Goal: Task Accomplishment & Management: Use online tool/utility

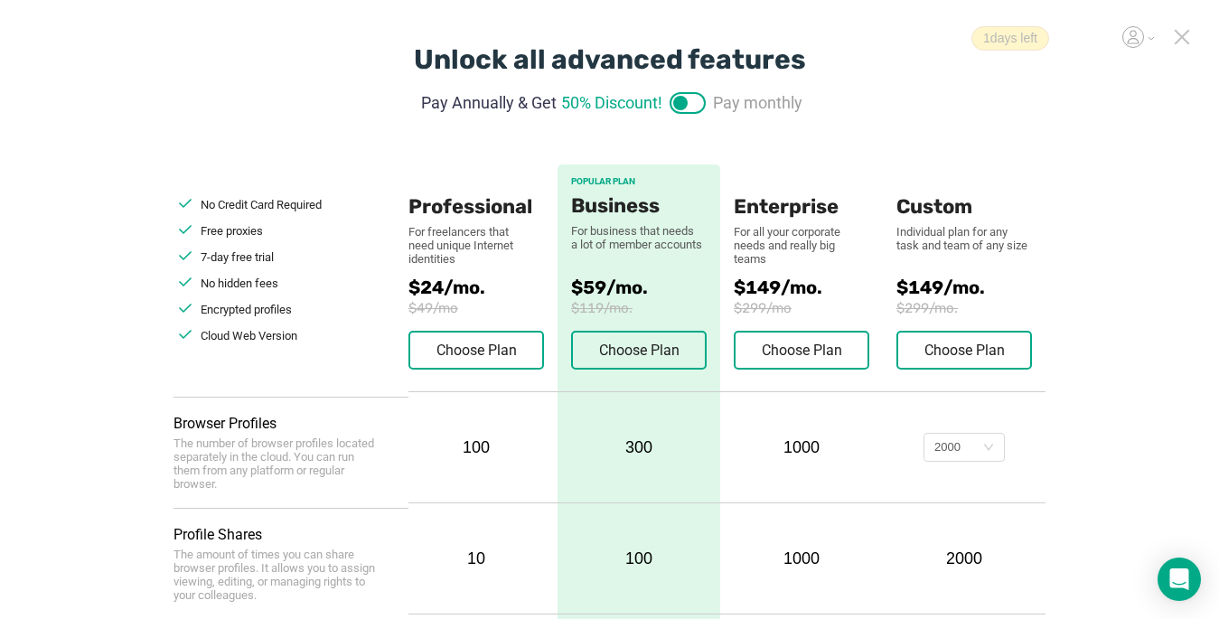
click at [1183, 34] on icon at bounding box center [1182, 37] width 16 height 16
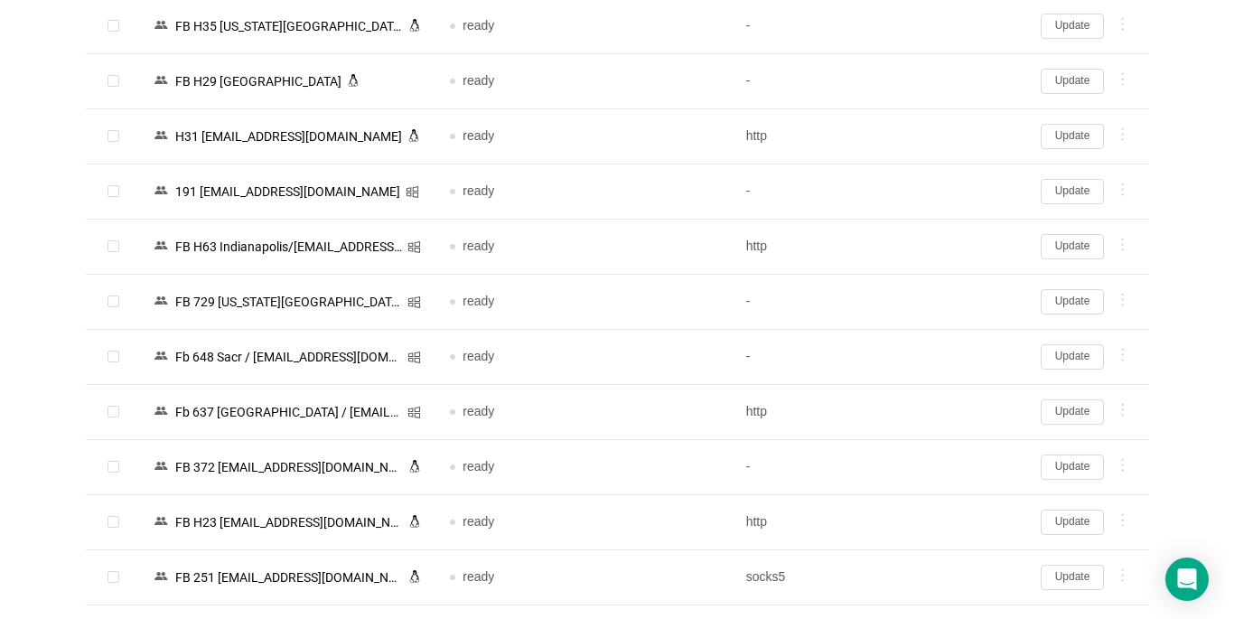
scroll to position [3329, 0]
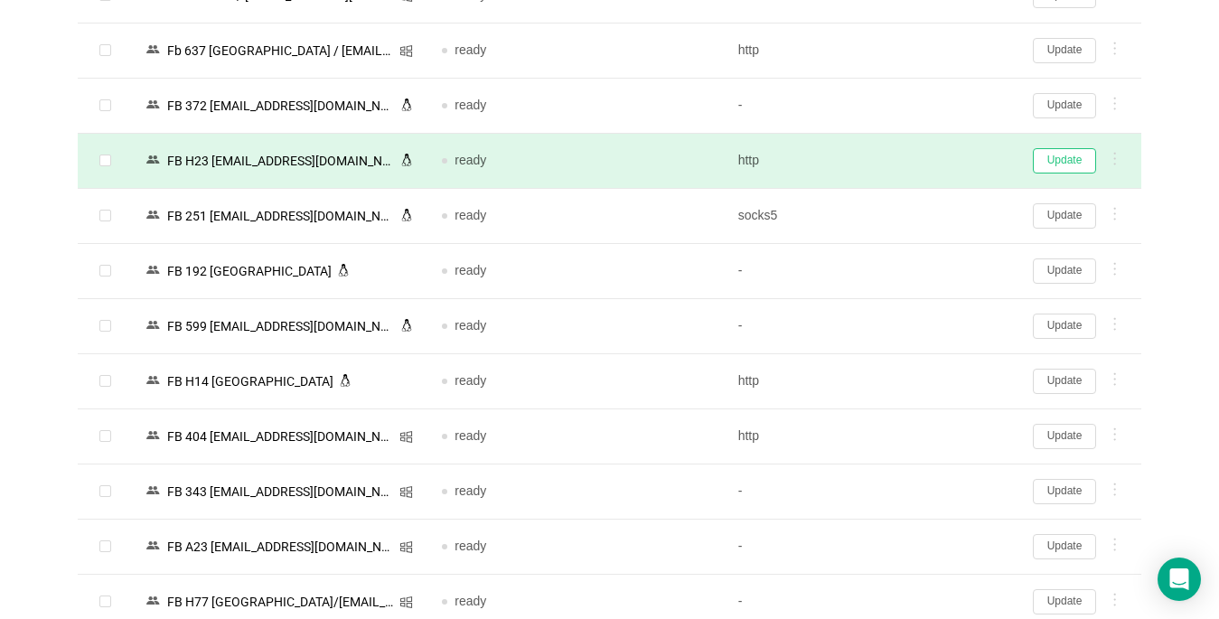
click at [1055, 164] on button "Update" at bounding box center [1064, 160] width 63 height 25
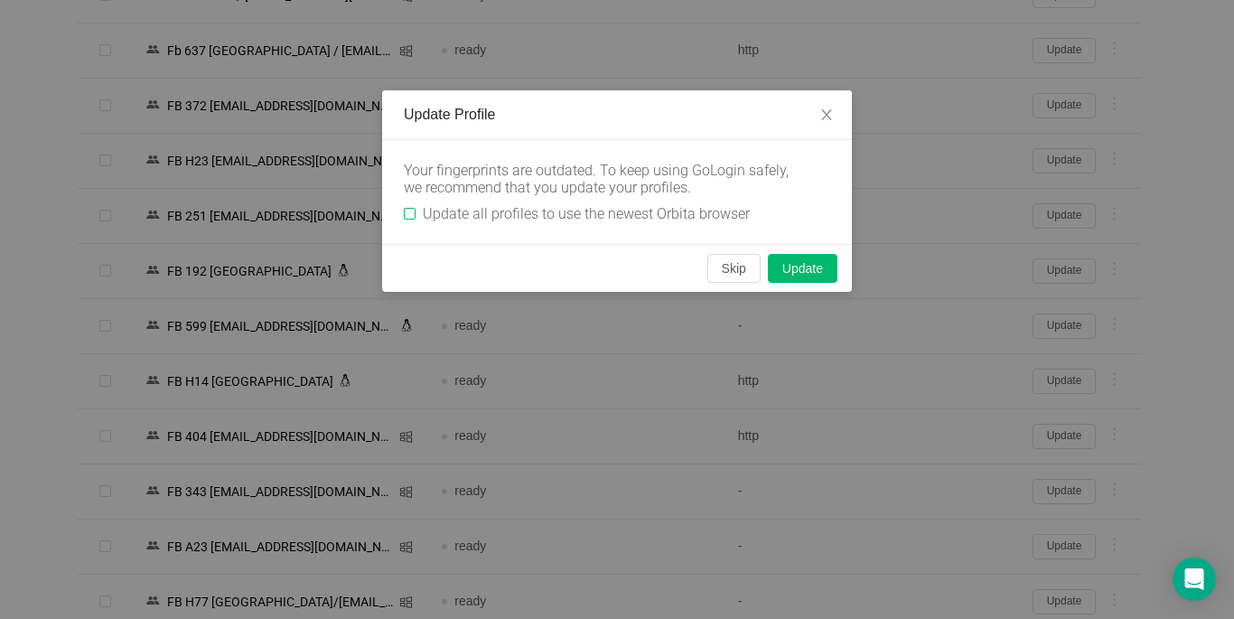
click at [410, 207] on label "Update all profiles to use the newest Orbita browser" at bounding box center [580, 213] width 353 height 17
click at [410, 208] on input "Update all profiles to use the newest Orbita browser" at bounding box center [410, 214] width 12 height 12
checkbox input "true"
click at [721, 263] on button "Skip" at bounding box center [733, 268] width 53 height 29
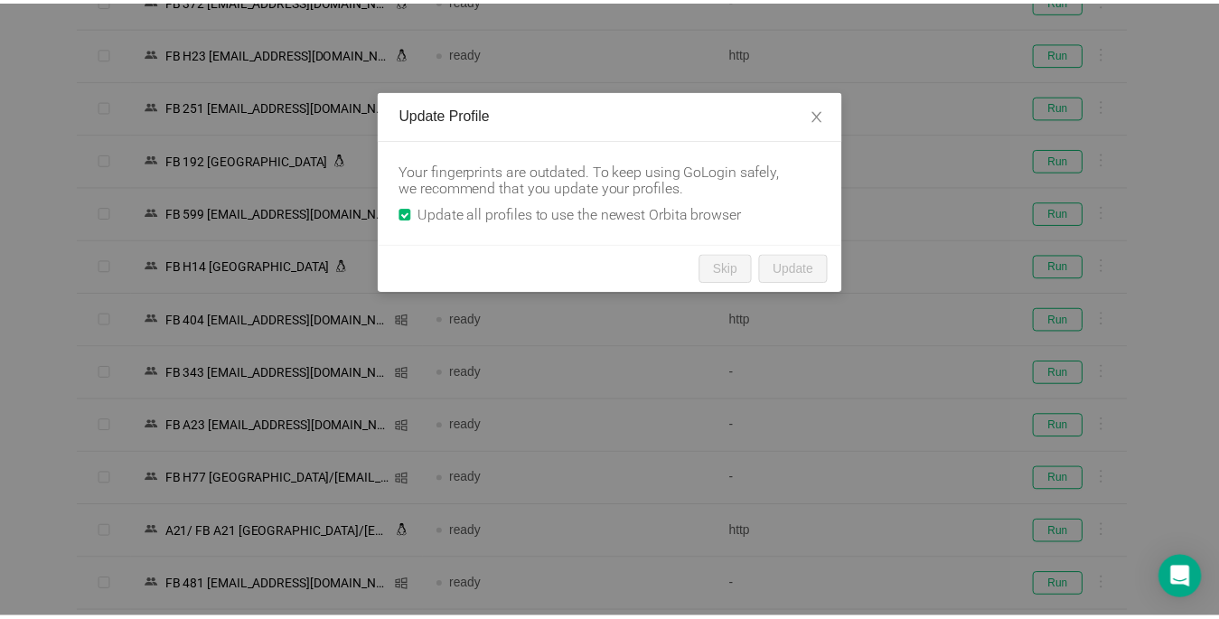
scroll to position [3227, 0]
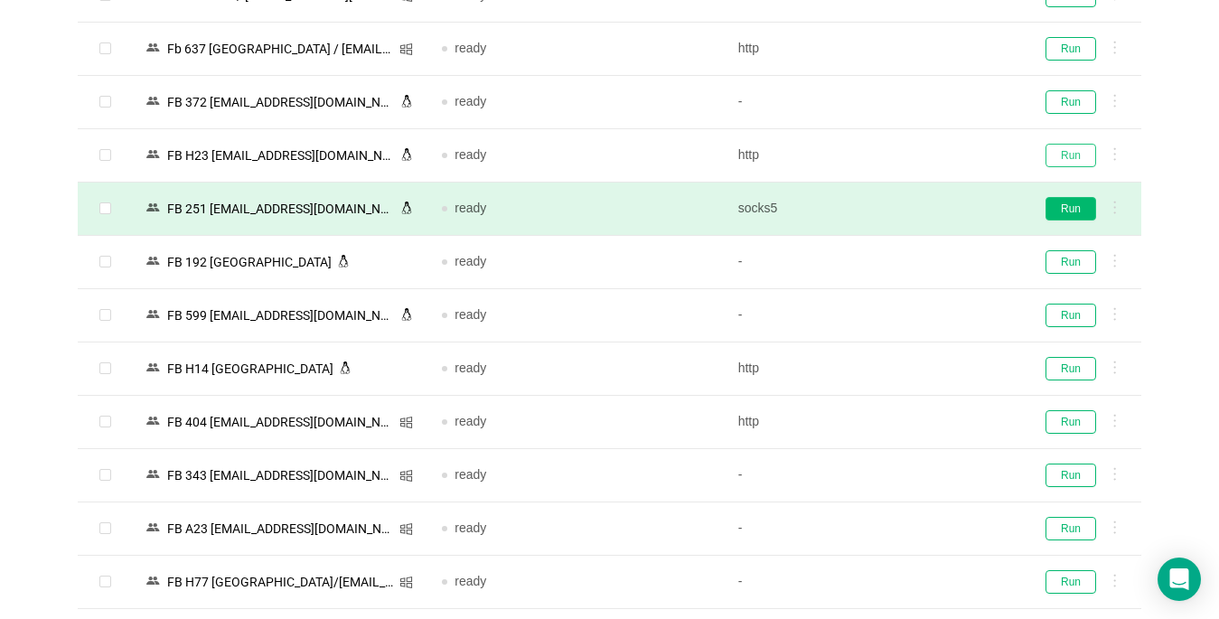
drag, startPoint x: 1069, startPoint y: 155, endPoint x: 1059, endPoint y: 200, distance: 45.4
click at [1069, 156] on button "Run" at bounding box center [1070, 155] width 51 height 23
click at [1059, 203] on button "Run" at bounding box center [1070, 208] width 51 height 23
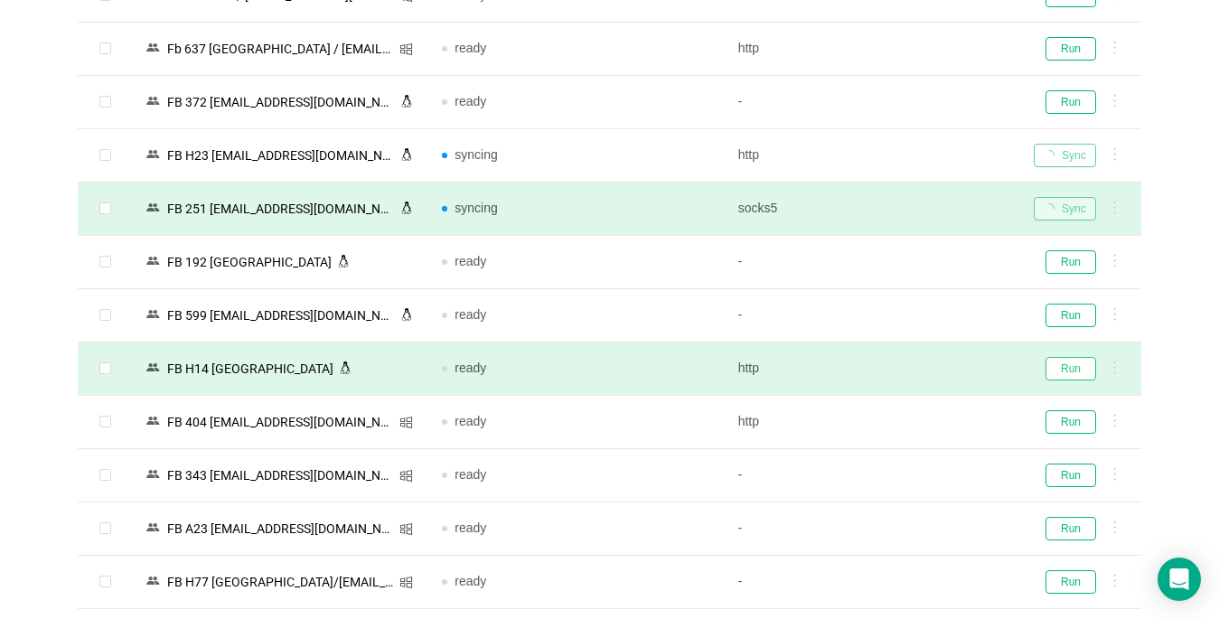
click at [1062, 368] on button "Run" at bounding box center [1070, 368] width 51 height 23
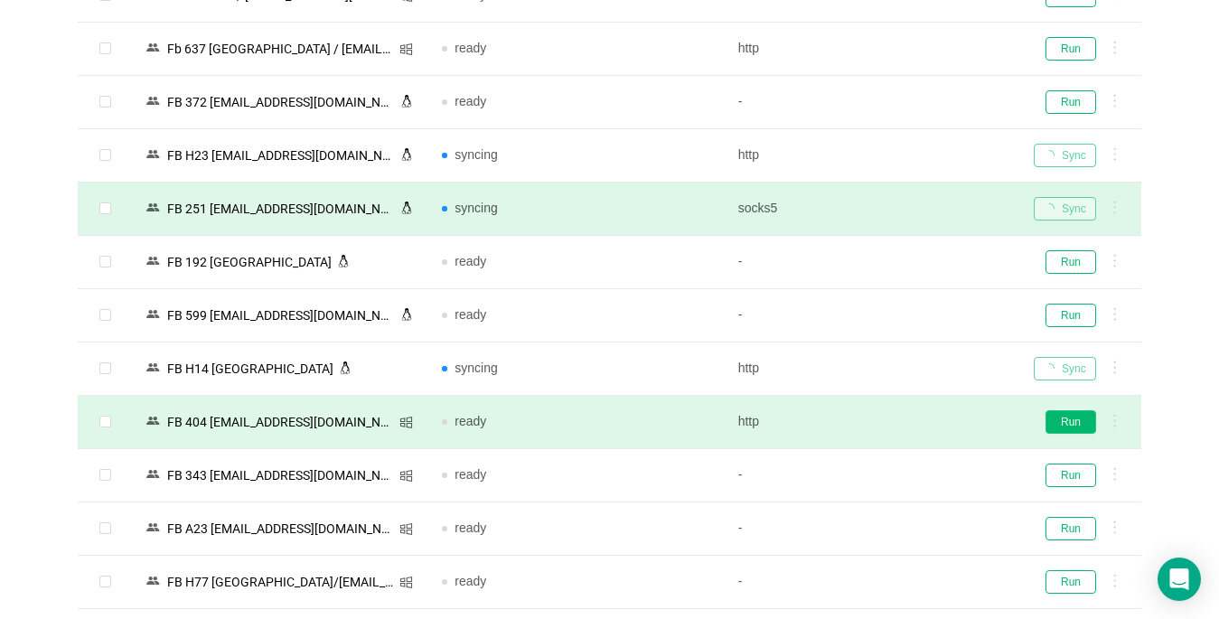
click at [1063, 421] on button "Run" at bounding box center [1070, 421] width 51 height 23
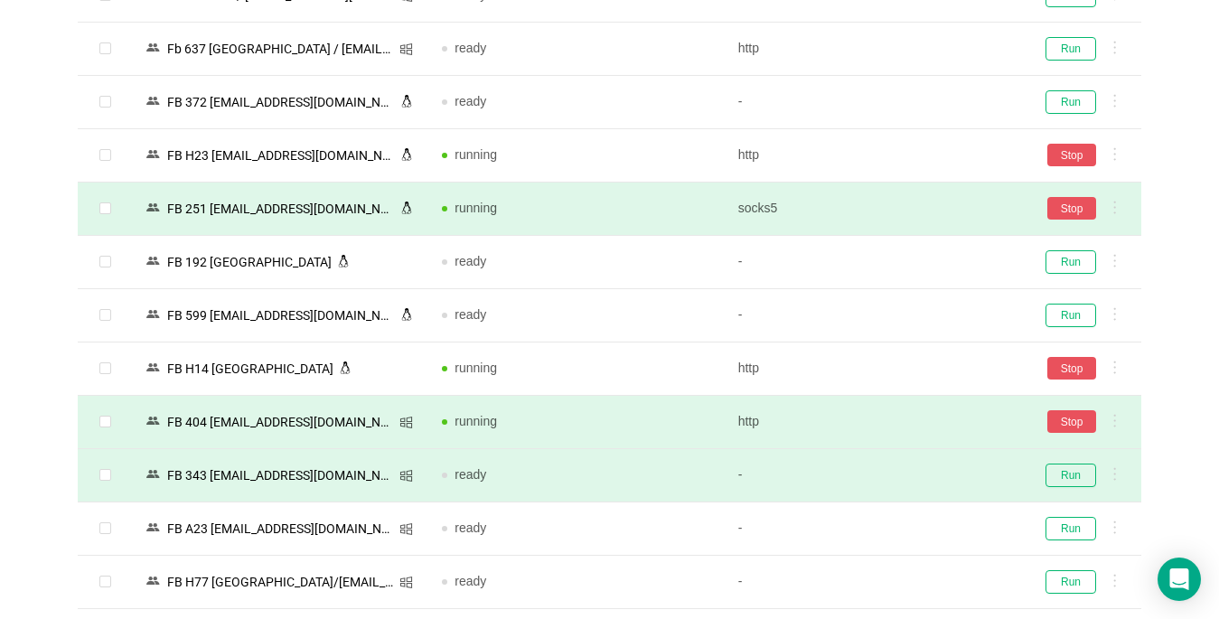
scroll to position [3318, 0]
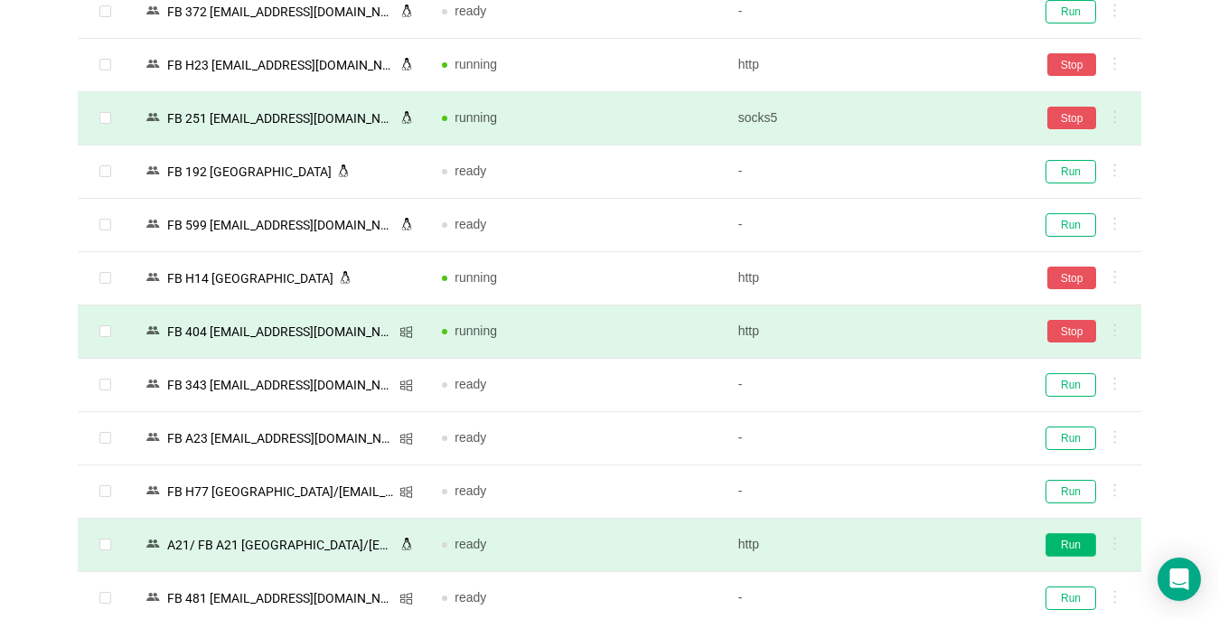
click at [1081, 543] on button "Run" at bounding box center [1070, 544] width 51 height 23
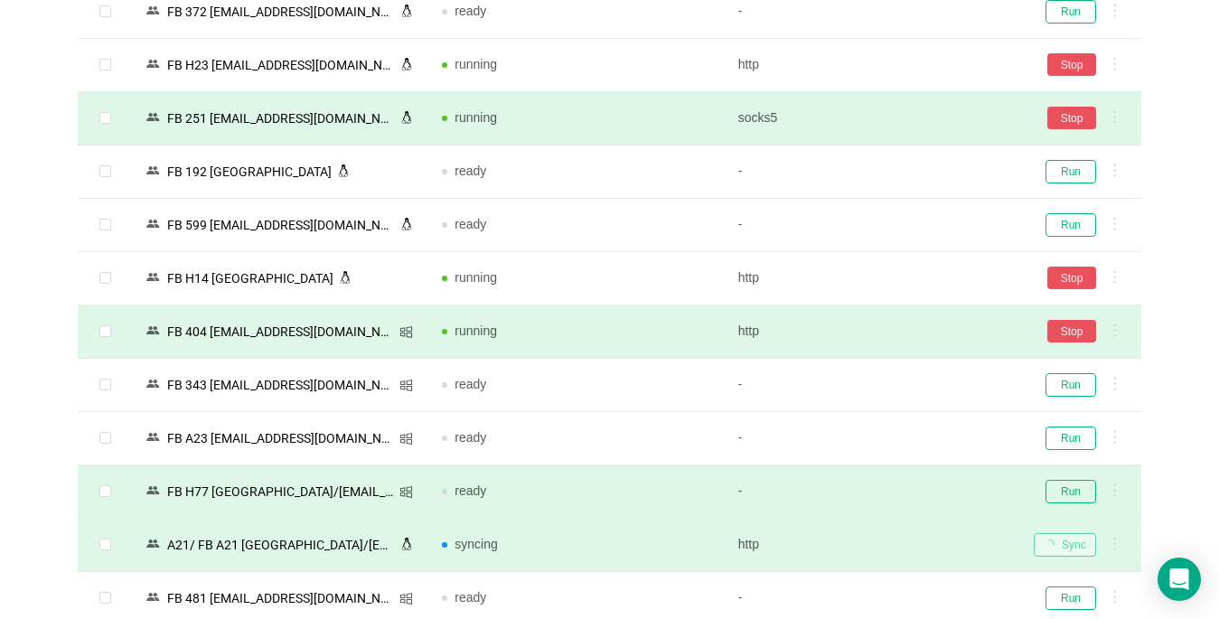
scroll to position [3498, 0]
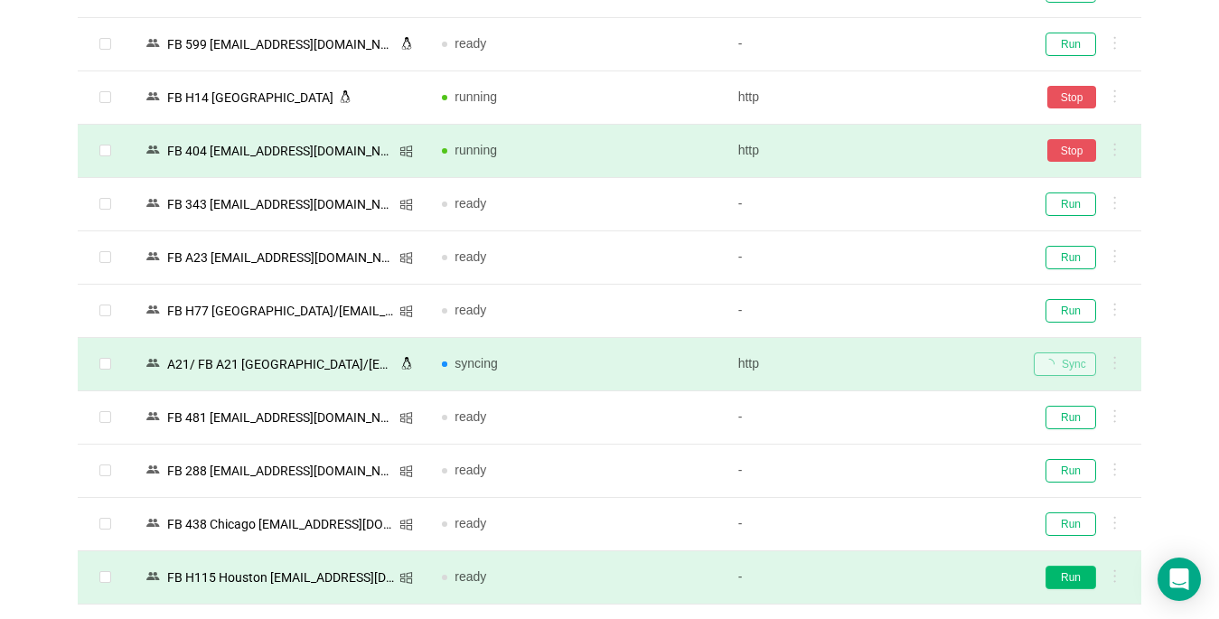
click at [1082, 569] on button "Run" at bounding box center [1070, 577] width 51 height 23
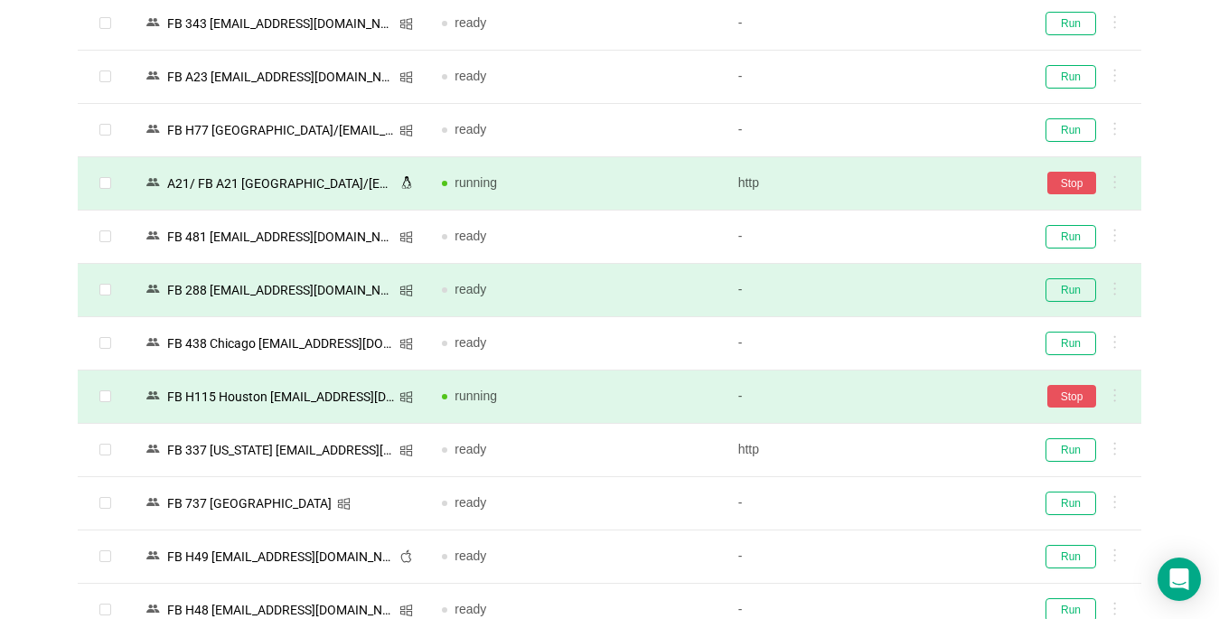
scroll to position [3769, 0]
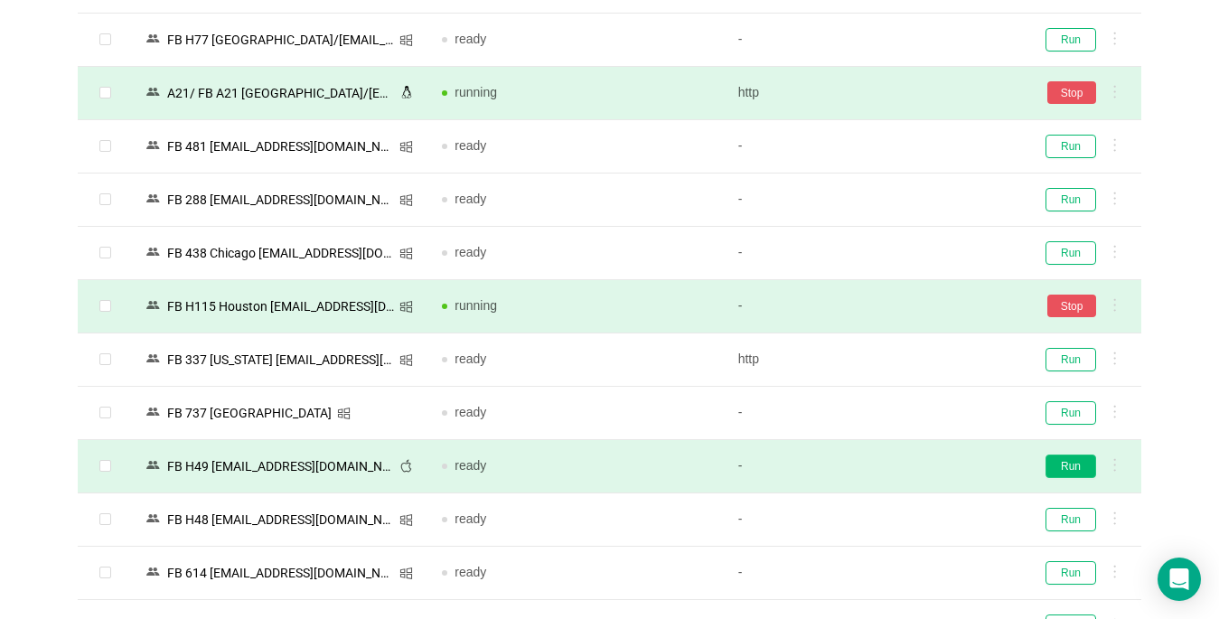
click at [1063, 463] on button "Run" at bounding box center [1070, 465] width 51 height 23
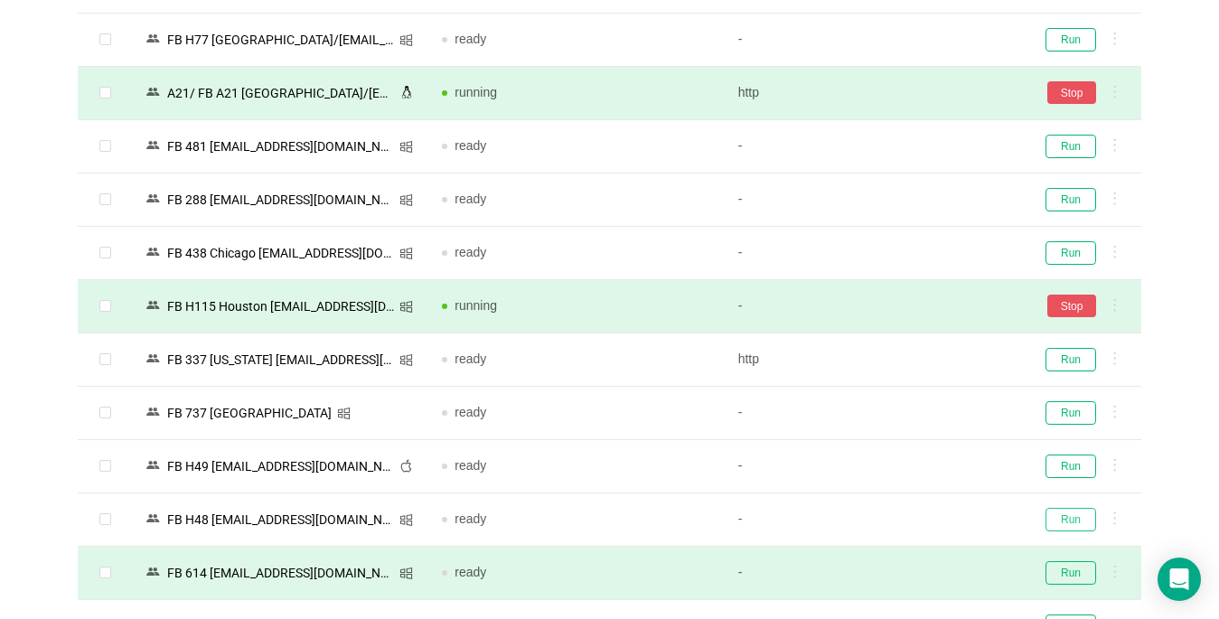
click at [1067, 522] on button "Run" at bounding box center [1070, 519] width 51 height 23
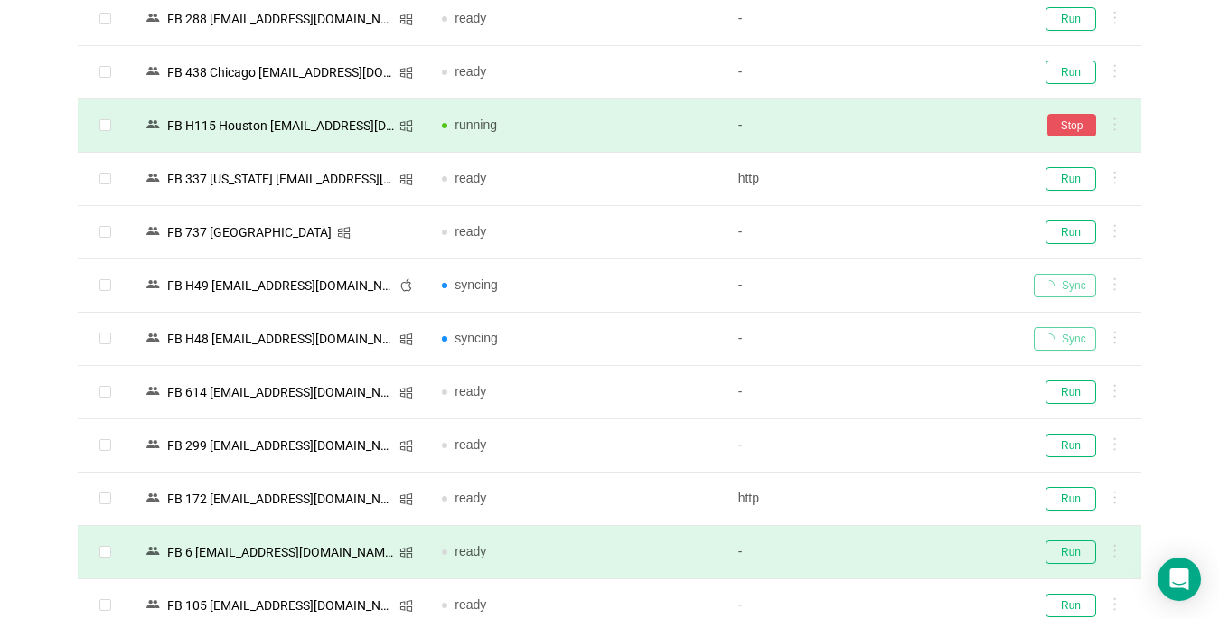
scroll to position [4042, 0]
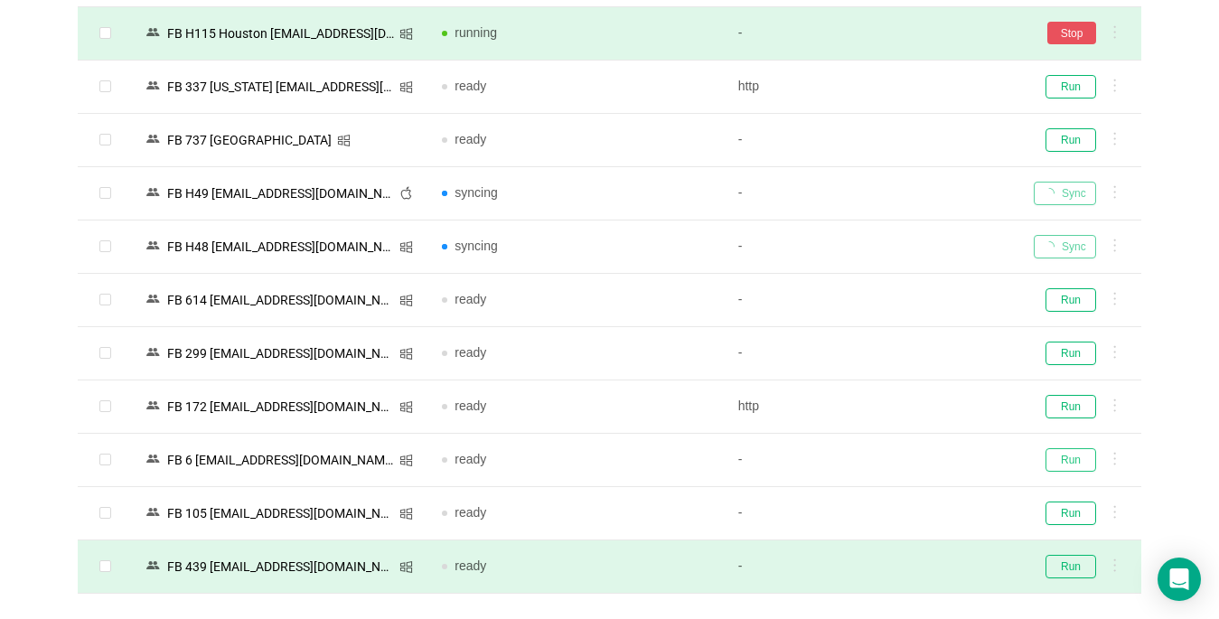
click at [1075, 458] on button "Run" at bounding box center [1070, 459] width 51 height 23
click at [1046, 576] on button "Run" at bounding box center [1070, 566] width 51 height 23
